Goal: Transaction & Acquisition: Purchase product/service

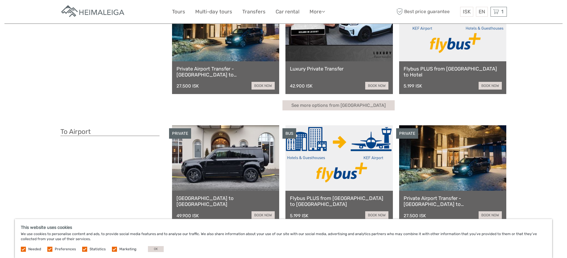
scroll to position [60, 0]
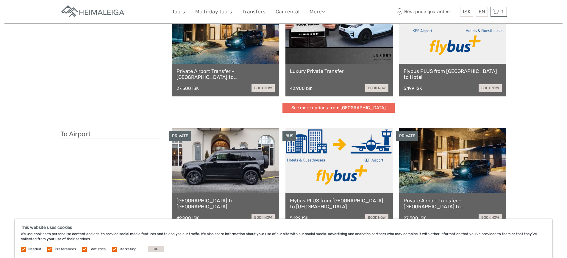
click at [319, 105] on link "See more options from Keflavík airport" at bounding box center [338, 108] width 112 height 10
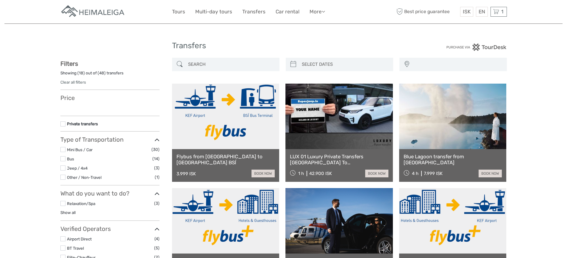
select select
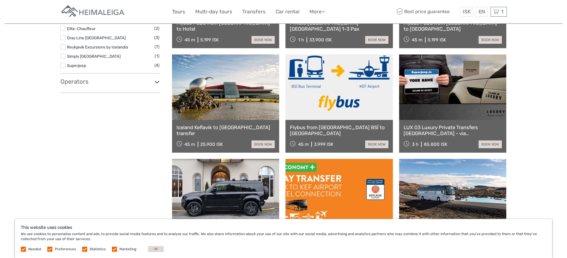
scroll to position [119, 0]
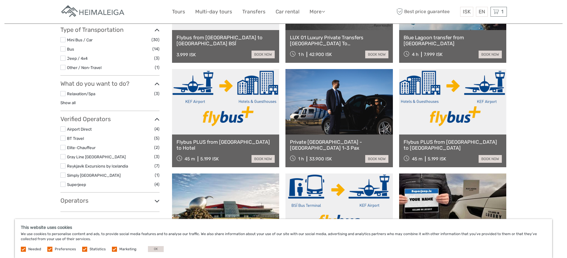
click at [63, 128] on label at bounding box center [62, 128] width 5 height 5
click at [0, 0] on input "checkbox" at bounding box center [0, 0] width 0 height 0
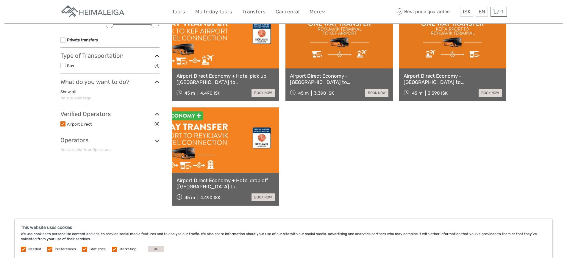
scroll to position [93, 0]
click at [260, 195] on link "book now" at bounding box center [262, 197] width 23 height 8
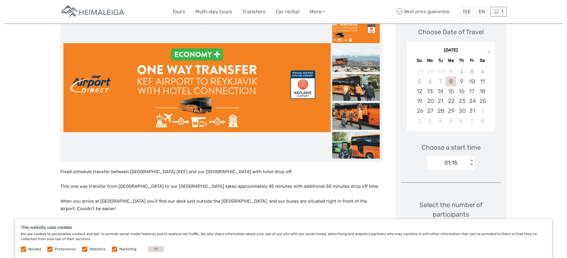
scroll to position [89, 0]
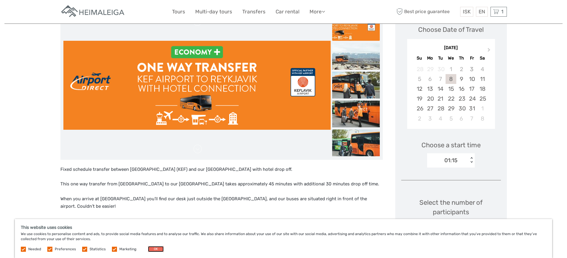
click at [148, 246] on button "OK" at bounding box center [156, 249] width 16 height 6
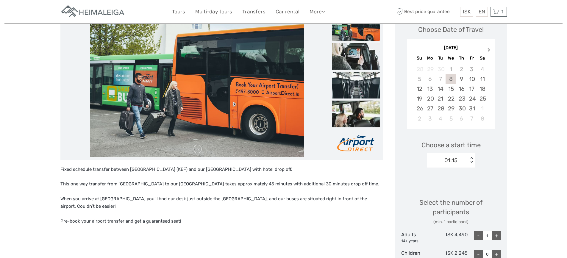
click at [489, 49] on span "Next Month" at bounding box center [489, 51] width 0 height 9
click at [469, 80] on div "9" at bounding box center [472, 79] width 10 height 10
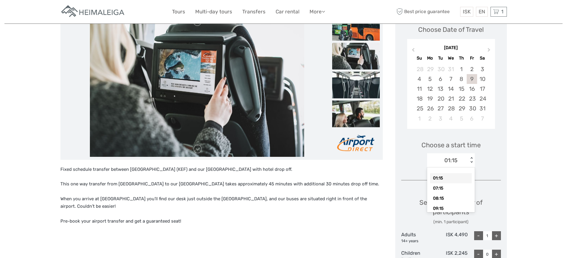
click at [448, 160] on div "01:15" at bounding box center [450, 160] width 13 height 8
click at [443, 177] on div "12:15" at bounding box center [451, 179] width 42 height 10
click at [488, 165] on div "Choose a start time option 12:15, selected. Select is focused , press Down to o…" at bounding box center [451, 151] width 100 height 38
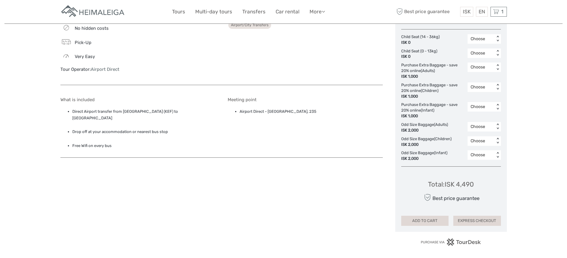
scroll to position [387, 0]
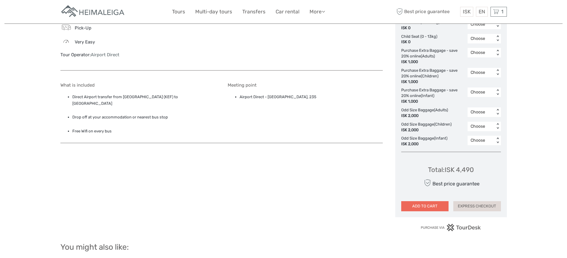
click at [430, 206] on button "ADD TO CART" at bounding box center [425, 206] width 48 height 10
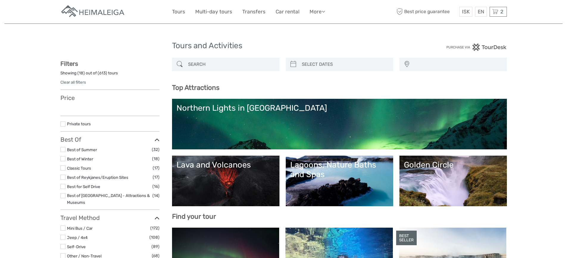
select select
click at [499, 10] on span "2" at bounding box center [501, 12] width 5 height 6
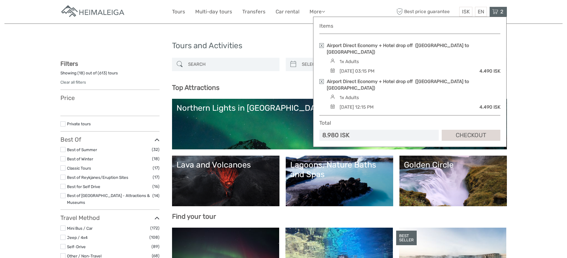
select select
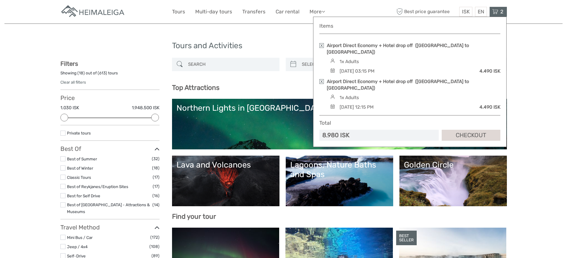
click at [320, 46] on link at bounding box center [321, 45] width 4 height 5
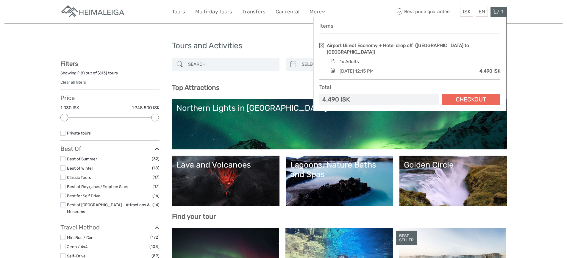
click at [466, 94] on link "Checkout" at bounding box center [471, 99] width 59 height 11
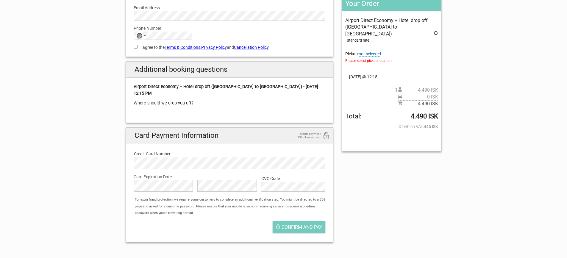
scroll to position [149, 0]
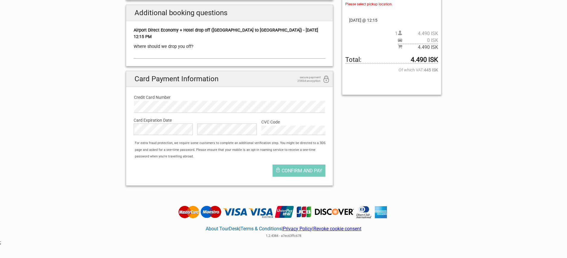
click at [266, 57] on input "text" at bounding box center [230, 54] width 192 height 9
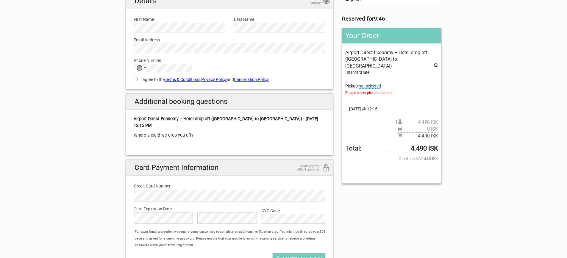
scroll to position [60, 0]
click at [365, 84] on span "not selected" at bounding box center [370, 86] width 22 height 5
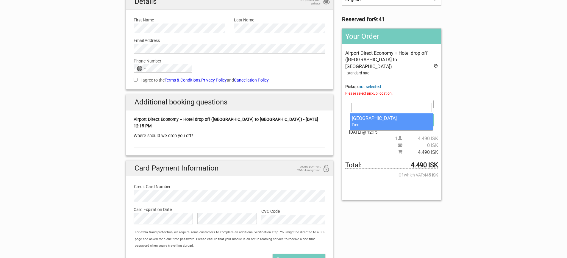
click at [374, 100] on span at bounding box center [392, 104] width 84 height 8
select select "196348"
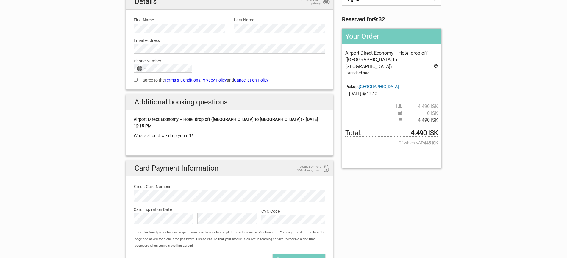
scroll to position [0, 0]
